Goal: Book appointment/travel/reservation

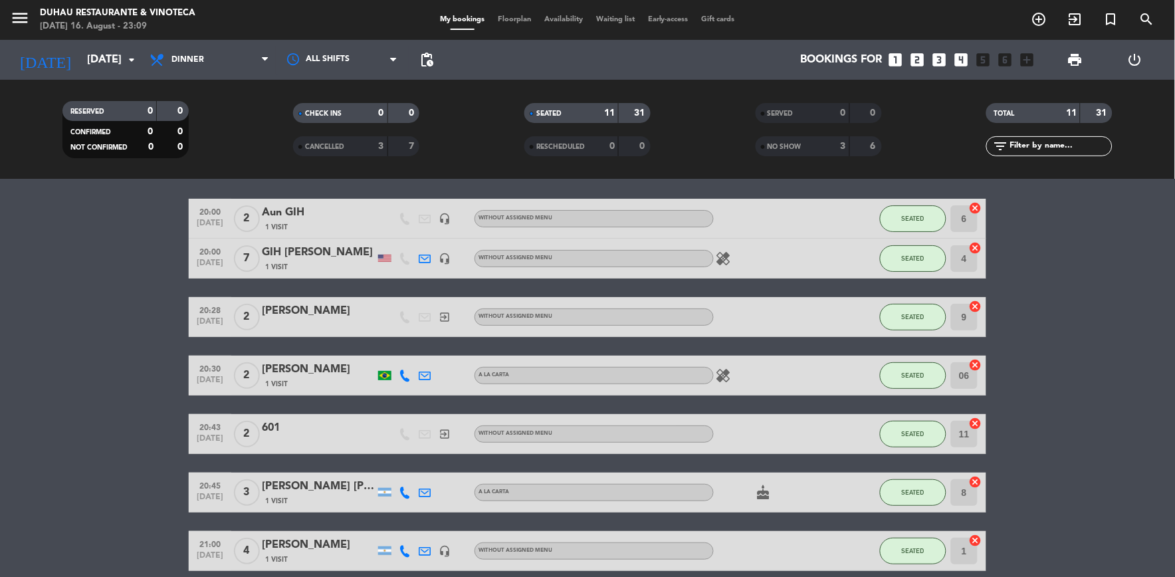
scroll to position [40, 0]
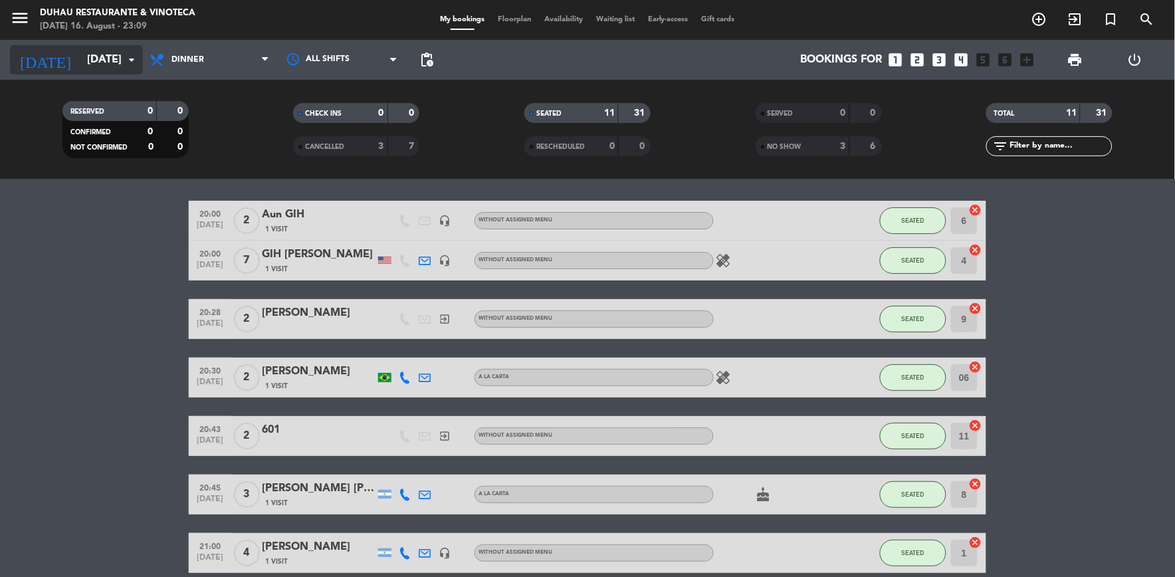
click at [96, 60] on input "[DATE]" at bounding box center [150, 60] width 141 height 26
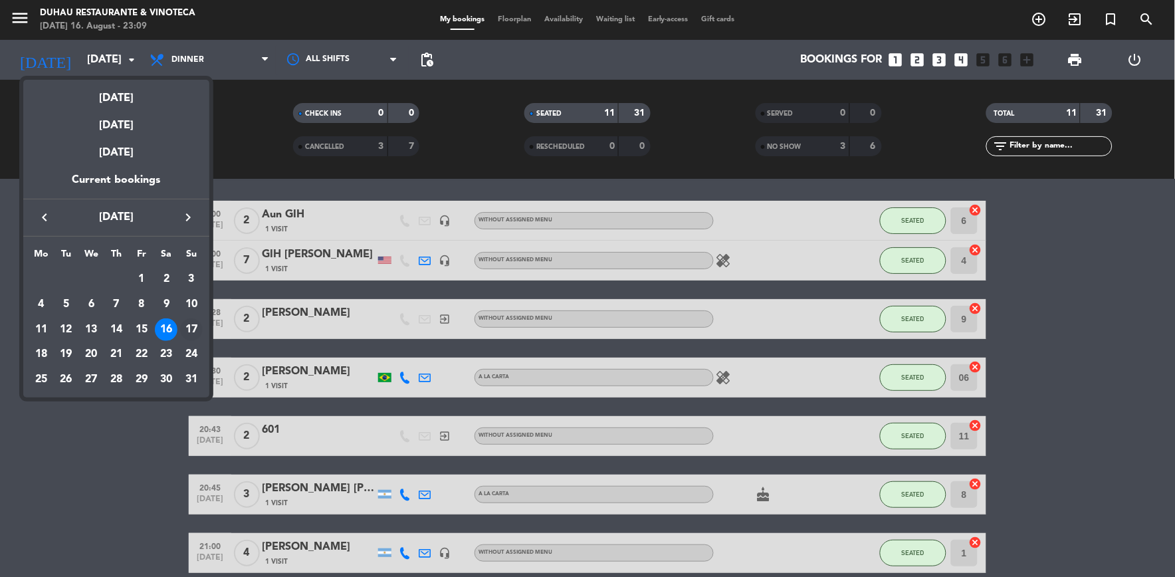
click at [190, 330] on div "17" at bounding box center [191, 329] width 23 height 23
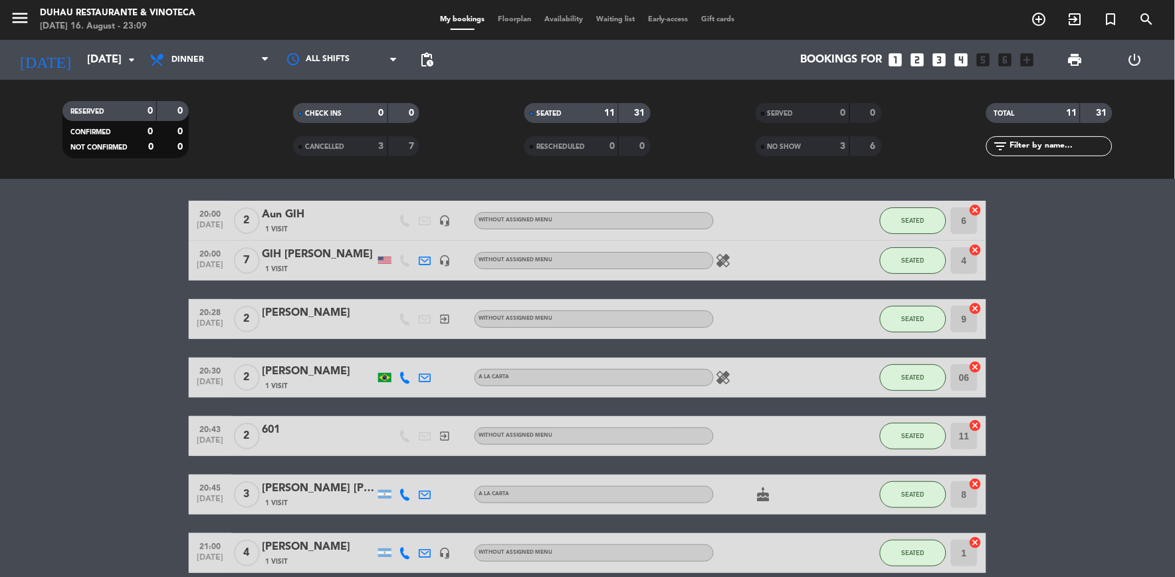
type input "[DATE]"
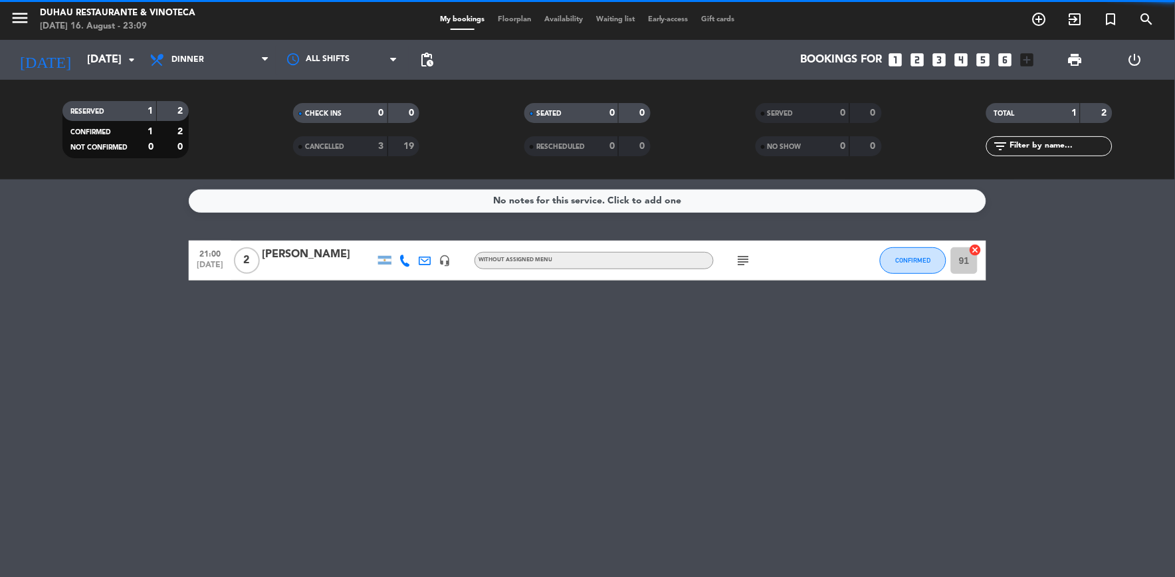
scroll to position [0, 0]
drag, startPoint x: 254, startPoint y: 58, endPoint x: 225, endPoint y: 77, distance: 35.0
click at [247, 64] on span "Dinner" at bounding box center [209, 59] width 133 height 29
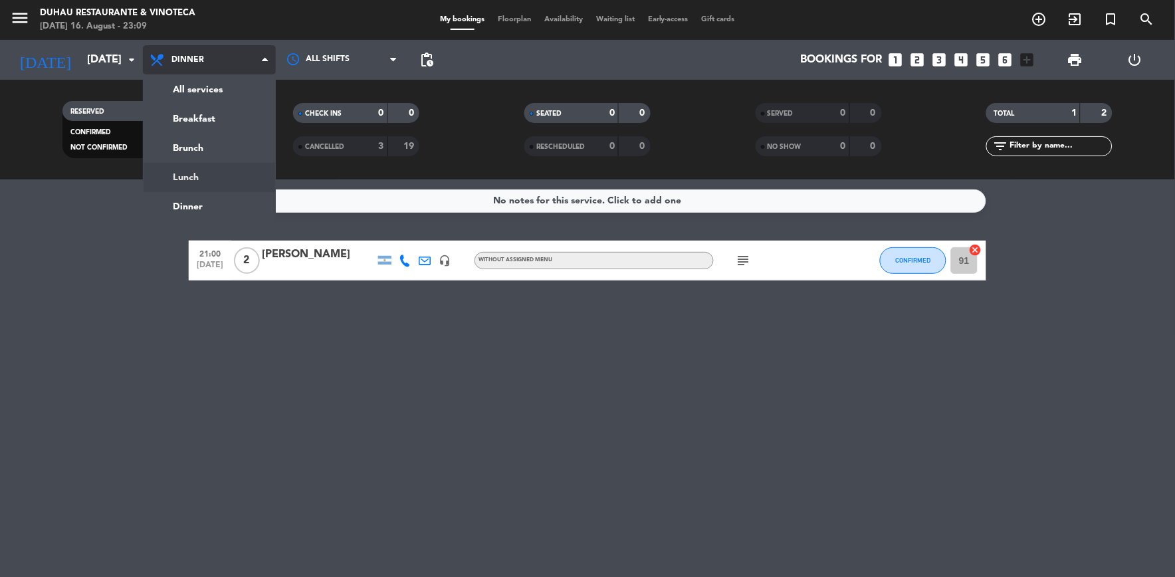
click at [215, 173] on div "menu Duhau Restaurante & Vinoteca [DATE] 16. August - 23:09 My bookings Floorpl…" at bounding box center [587, 89] width 1175 height 179
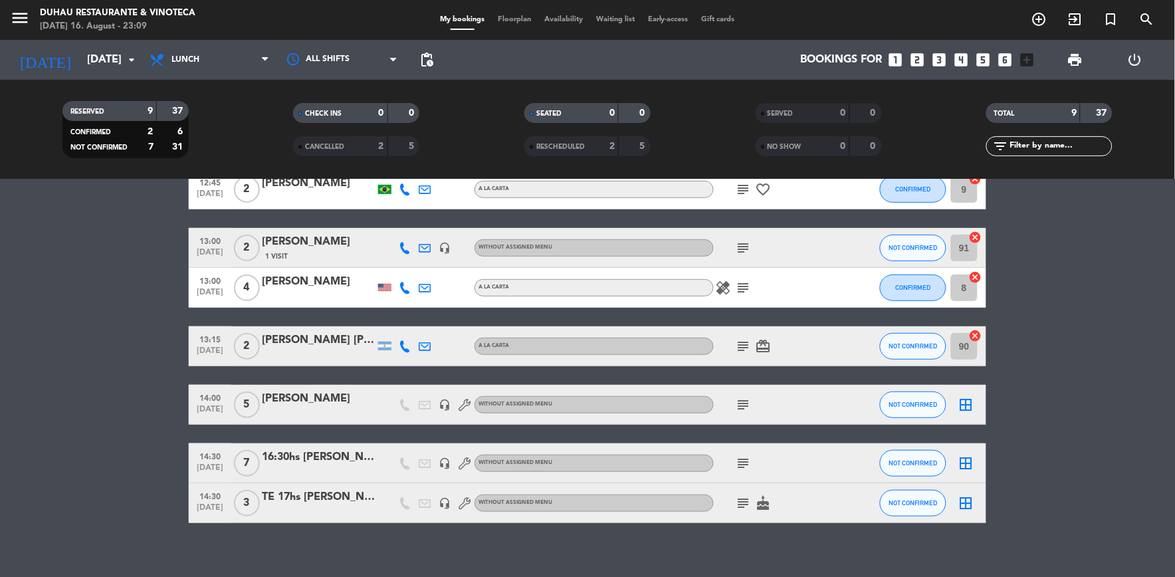
scroll to position [181, 0]
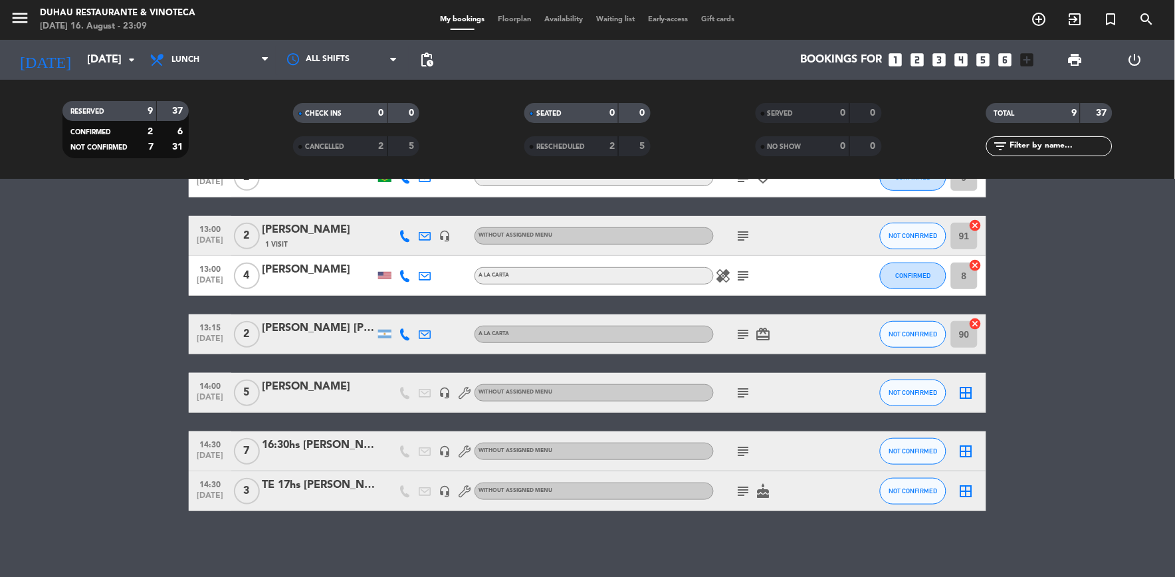
click at [741, 395] on icon "subject" at bounding box center [744, 393] width 16 height 16
click at [748, 452] on icon "subject" at bounding box center [744, 451] width 16 height 16
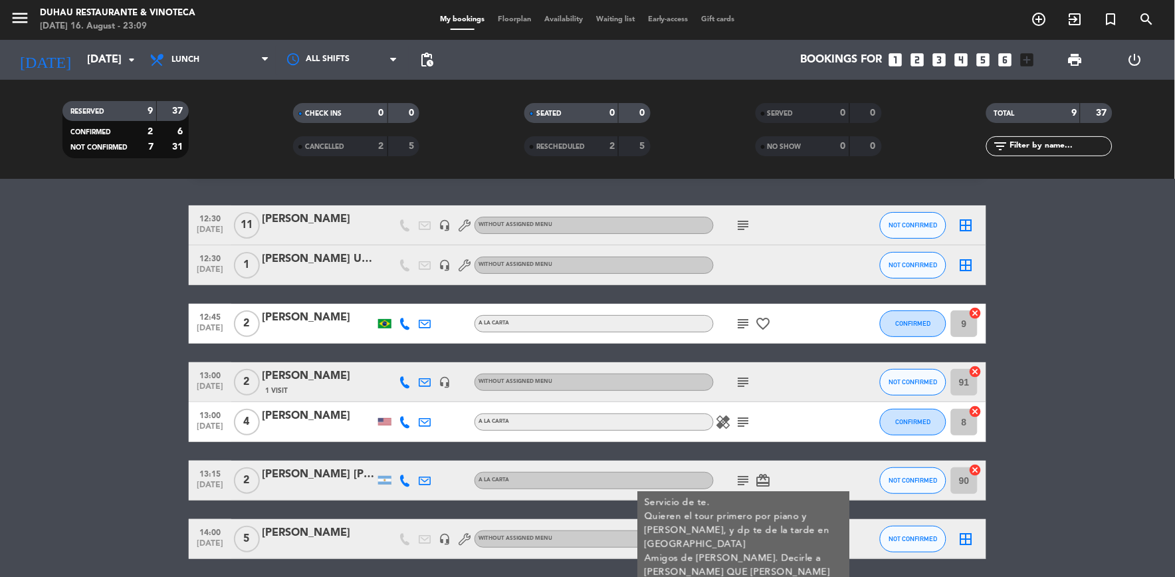
scroll to position [34, 0]
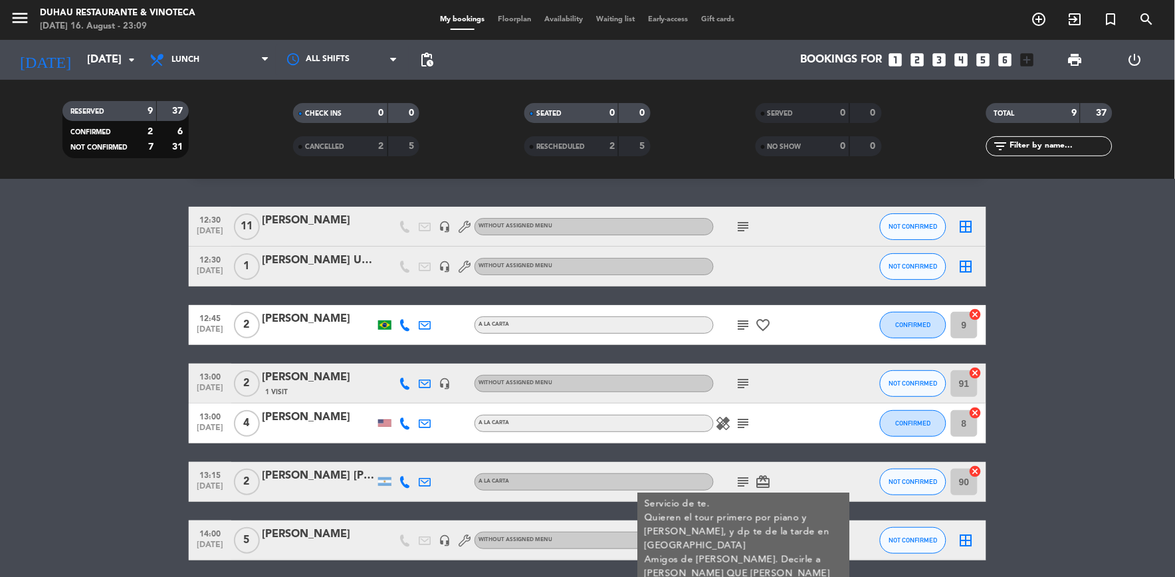
click at [738, 221] on icon "subject" at bounding box center [744, 227] width 16 height 16
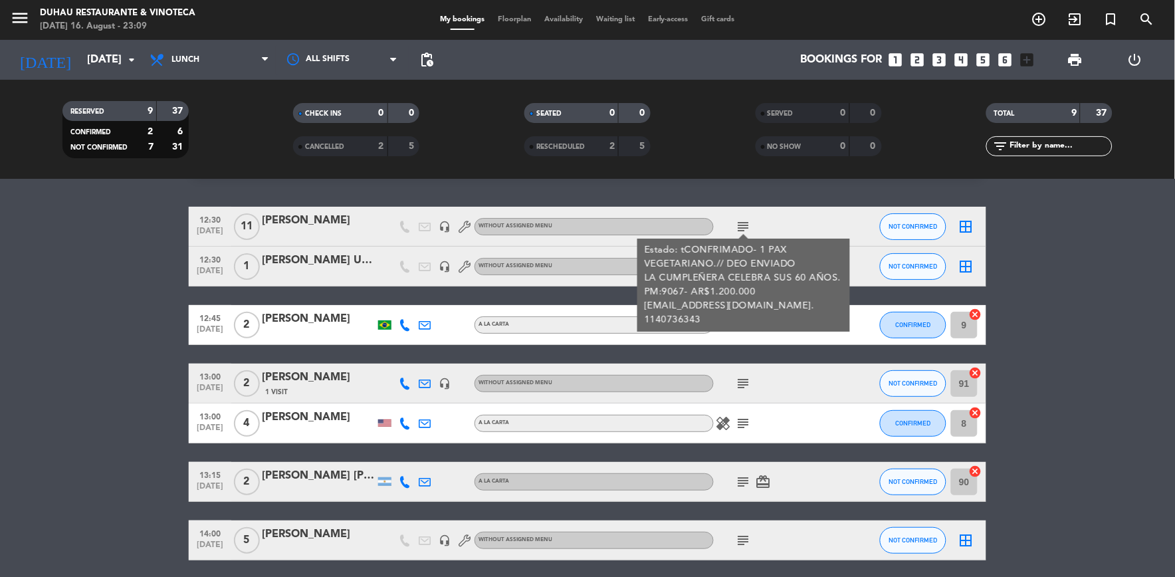
click at [761, 402] on div "subject" at bounding box center [774, 382] width 120 height 39
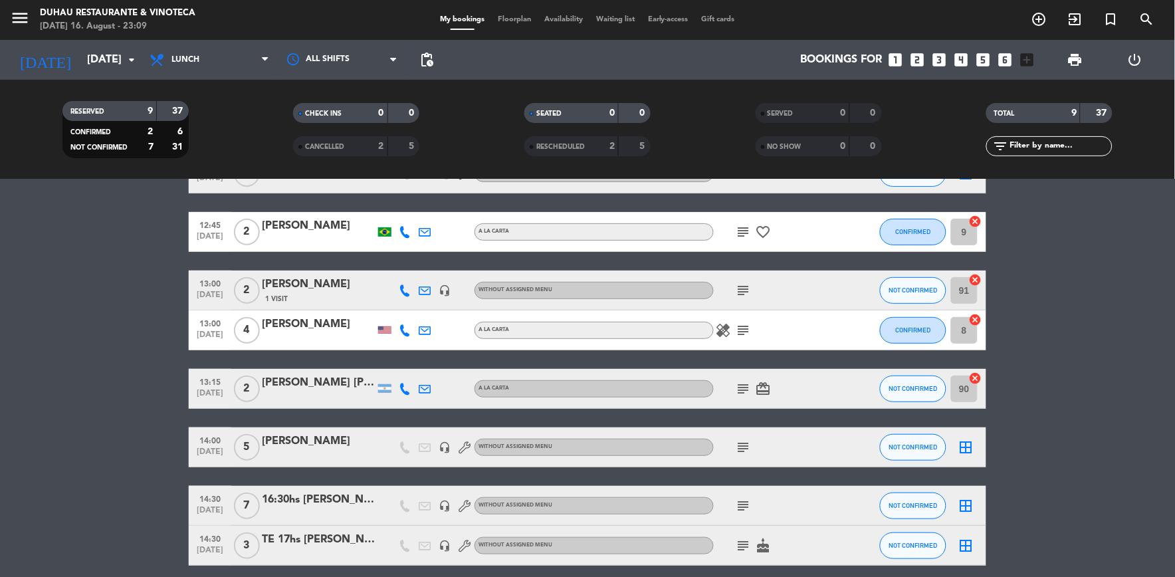
scroll to position [181, 0]
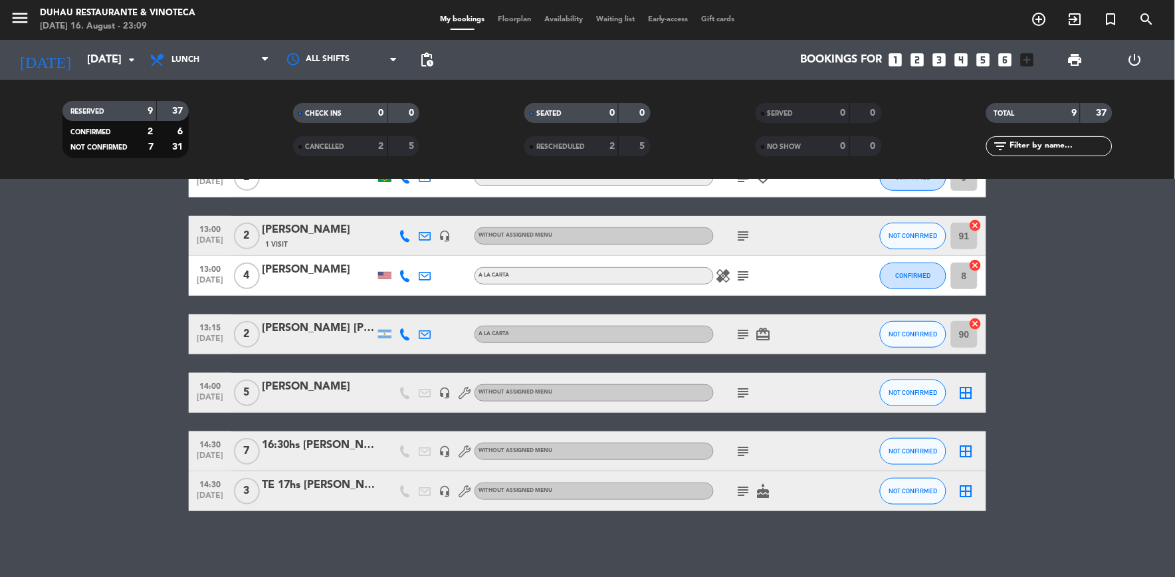
click at [742, 492] on icon "subject" at bounding box center [744, 491] width 16 height 16
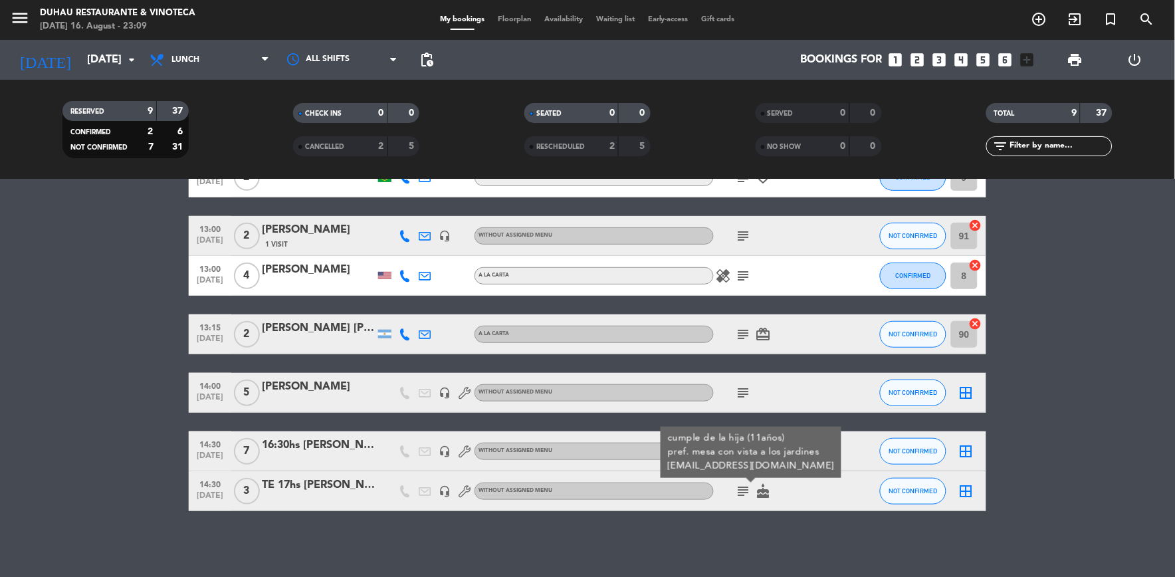
click at [742, 492] on icon "subject" at bounding box center [744, 491] width 16 height 16
